Goal: Task Accomplishment & Management: Manage account settings

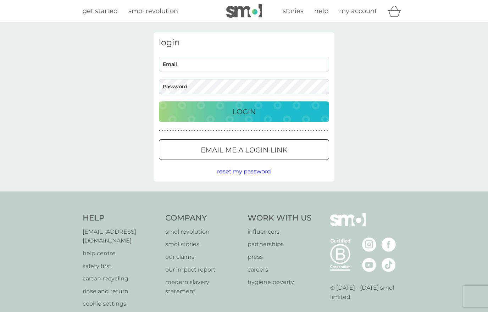
click at [352, 14] on span "my account" at bounding box center [358, 11] width 38 height 8
click at [181, 68] on input "Email" at bounding box center [244, 64] width 170 height 15
click at [229, 150] on p "Email me a login link" at bounding box center [244, 149] width 87 height 11
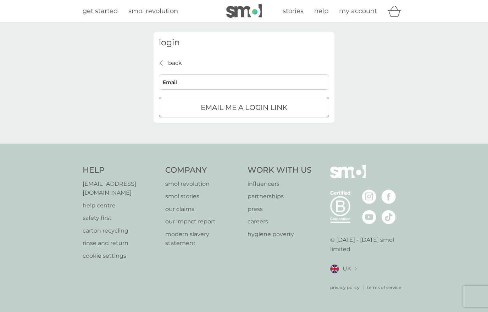
click at [189, 88] on input "Email" at bounding box center [244, 81] width 170 height 15
type input "freakonaleash153@gmail.com"
click at [212, 108] on p "Email me a login link" at bounding box center [244, 107] width 87 height 11
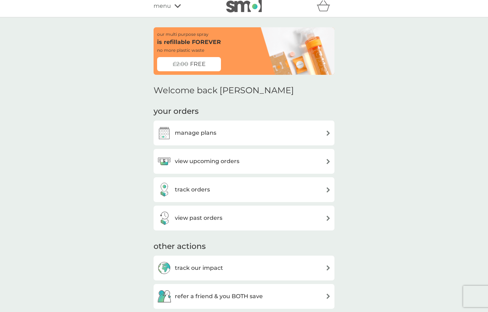
scroll to position [13, 0]
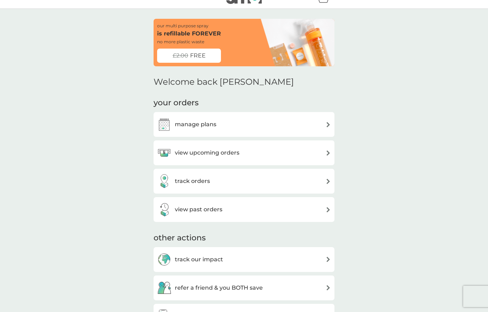
click at [191, 126] on h3 "manage plans" at bounding box center [195, 124] width 41 height 9
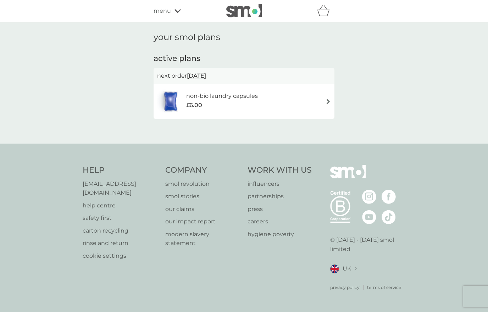
click at [285, 107] on div "non-bio laundry capsules £6.00" at bounding box center [244, 101] width 174 height 25
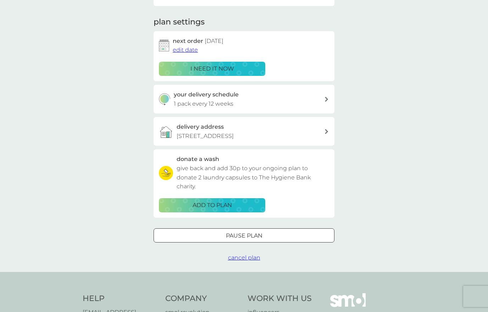
scroll to position [117, 0]
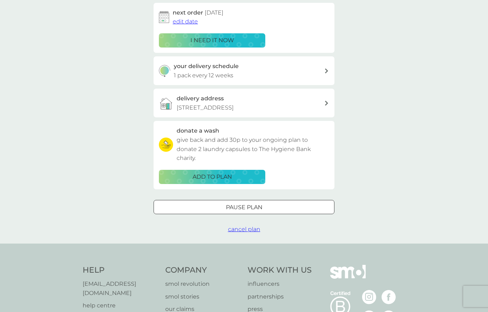
click at [239, 227] on span "cancel plan" at bounding box center [244, 229] width 32 height 7
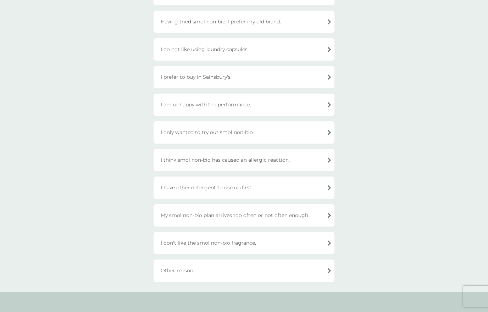
scroll to position [100, 0]
click at [200, 138] on div "I only wanted to try out smol non-bio." at bounding box center [244, 134] width 181 height 22
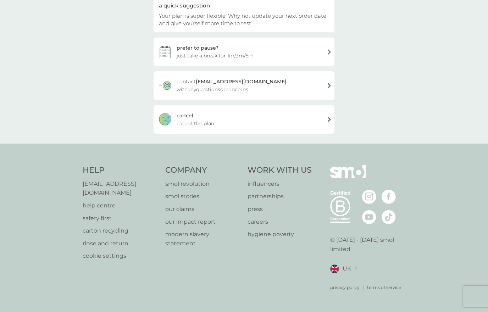
scroll to position [39, 0]
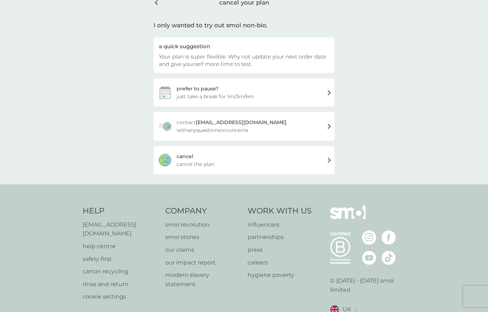
click at [187, 162] on span "cancel the plan" at bounding box center [196, 164] width 38 height 8
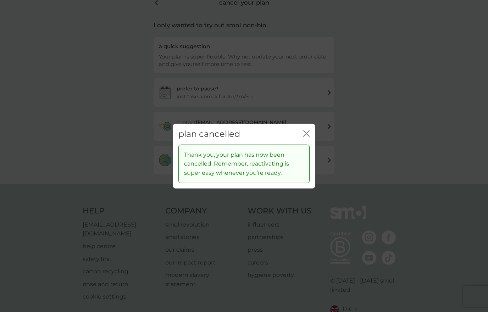
click at [300, 145] on div "plan cancelled close" at bounding box center [244, 134] width 142 height 21
click at [308, 137] on icon "close" at bounding box center [306, 134] width 6 height 6
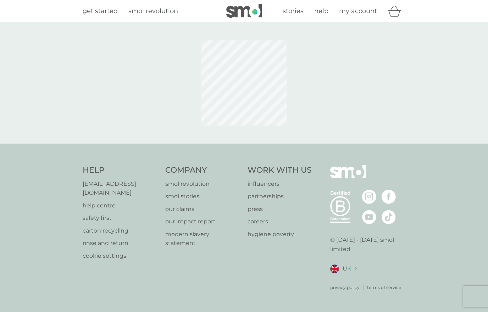
scroll to position [31, 0]
